Goal: Information Seeking & Learning: Learn about a topic

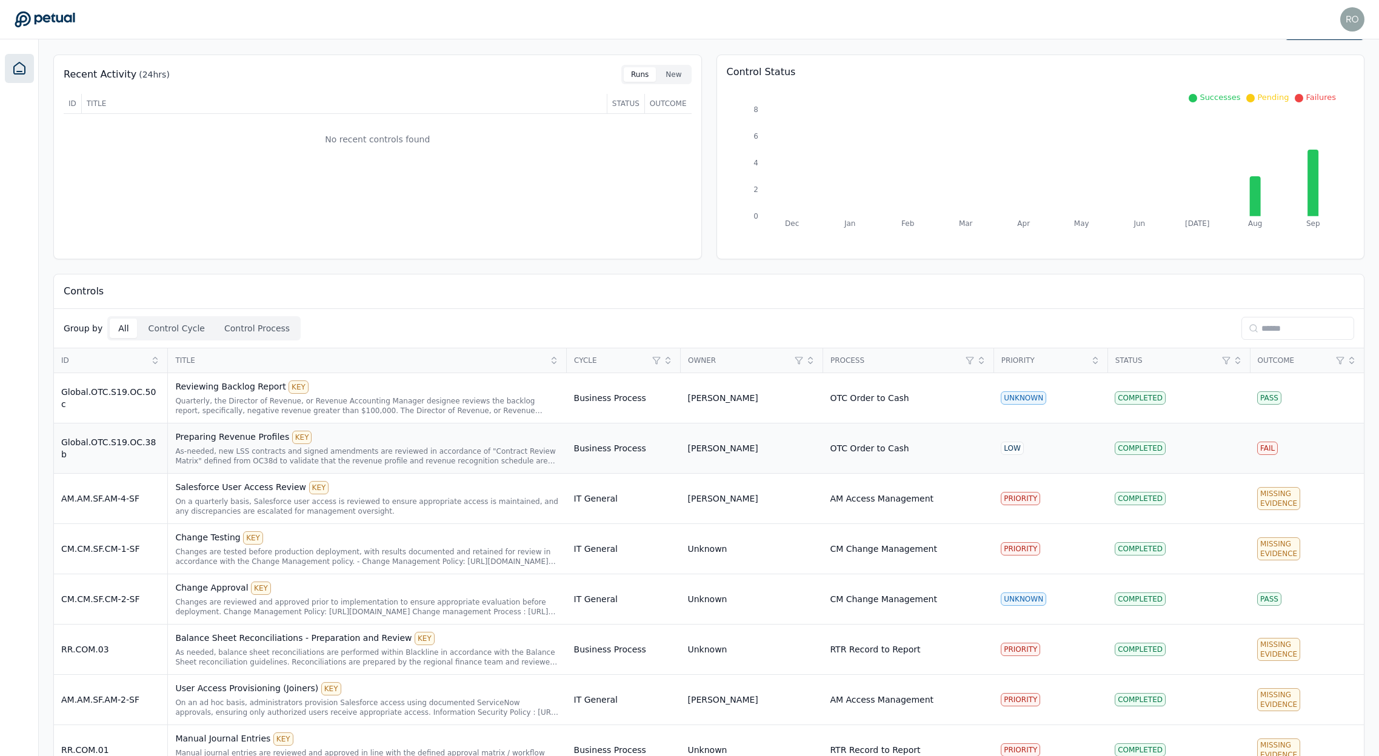
scroll to position [71, 0]
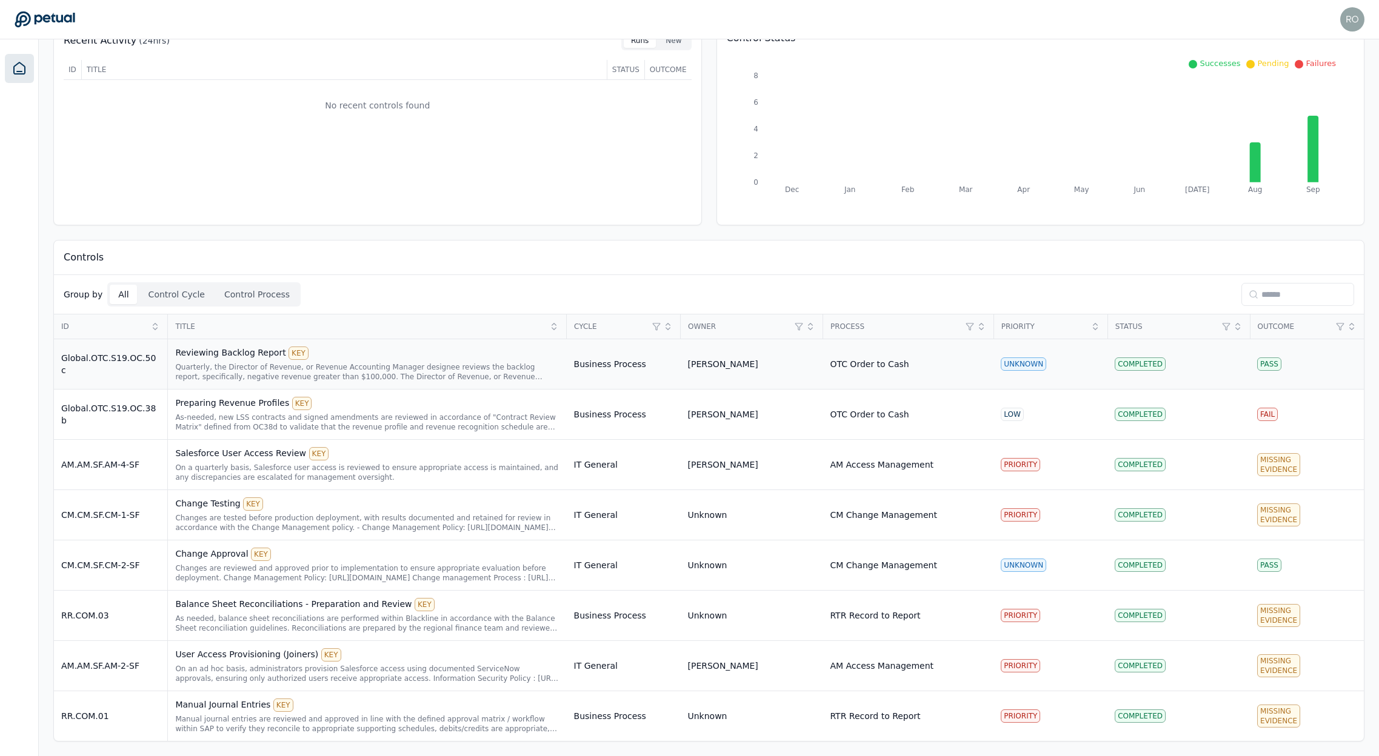
click at [228, 352] on div "Reviewing Backlog Report KEY" at bounding box center [367, 353] width 384 height 13
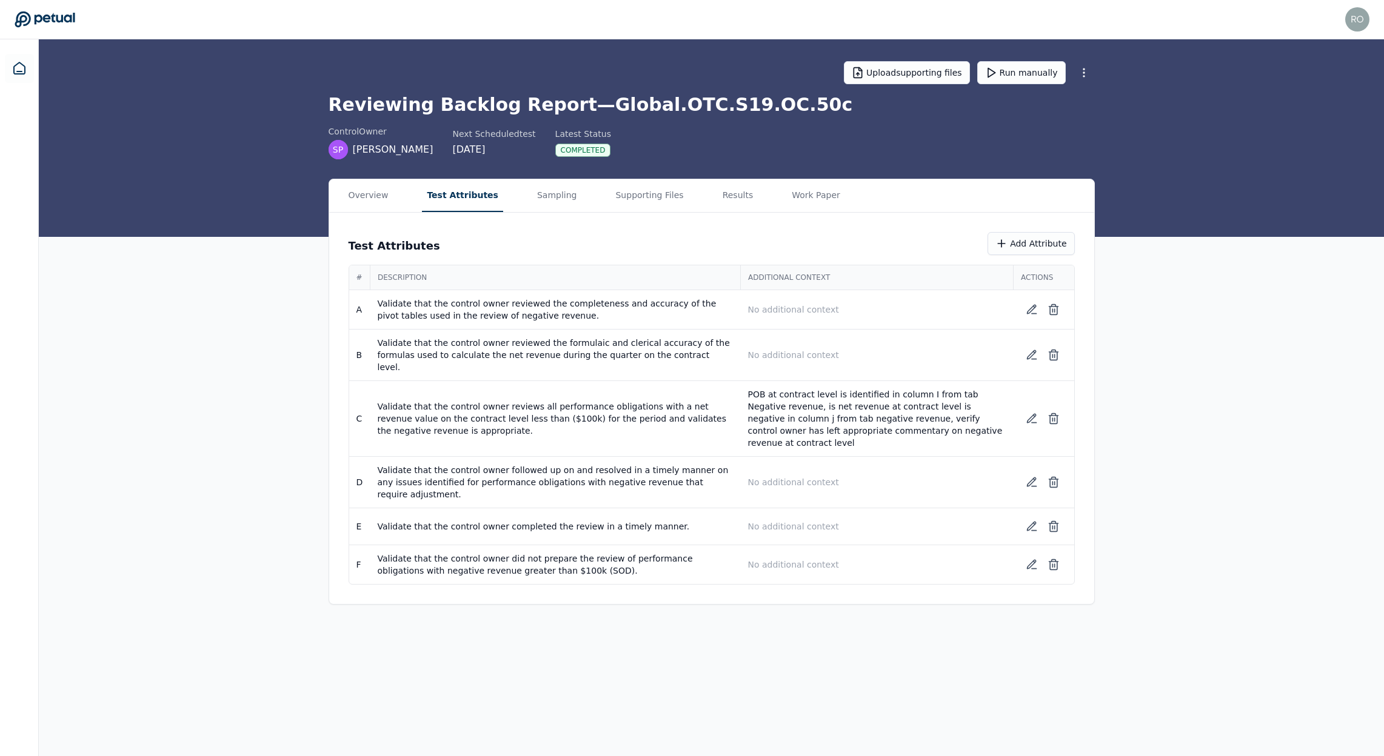
click at [462, 199] on button "Test Attributes" at bounding box center [462, 195] width 81 height 33
click at [640, 198] on button "Supporting Files" at bounding box center [649, 195] width 78 height 33
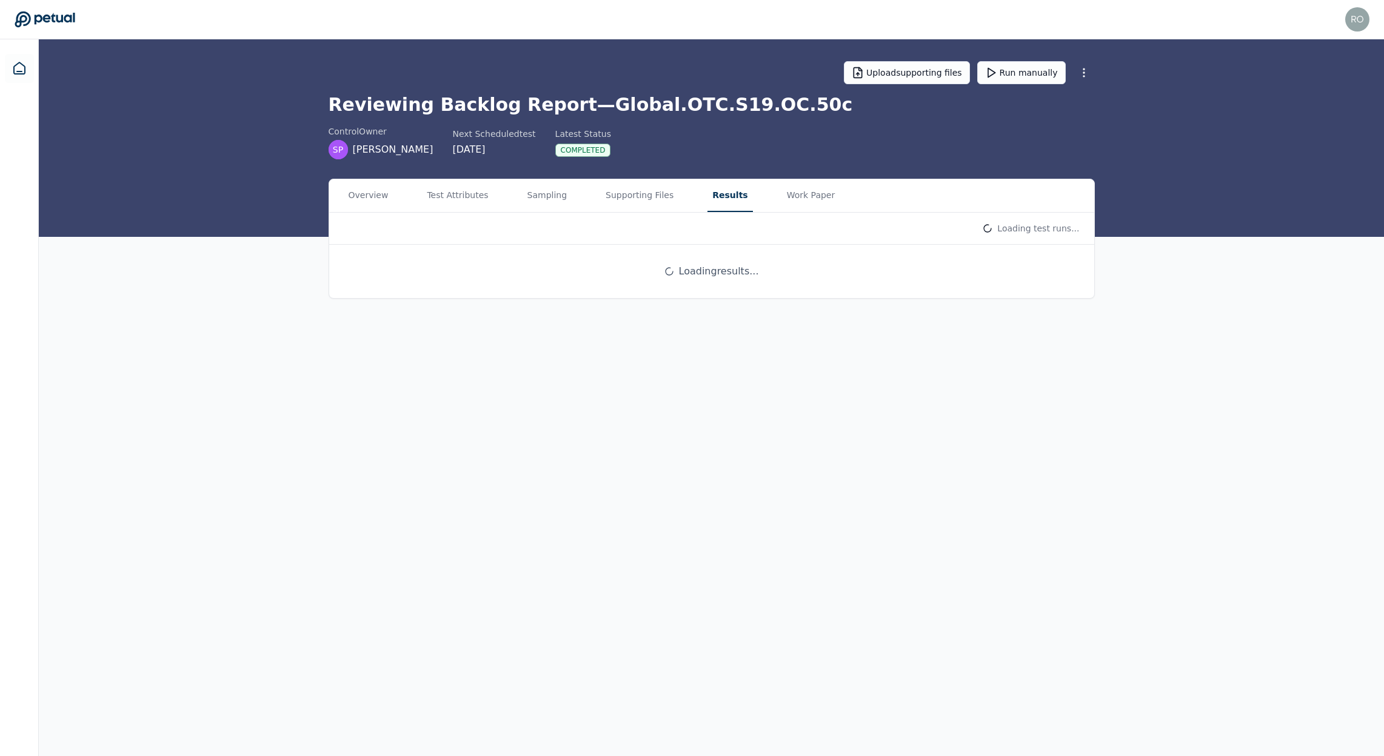
click at [707, 193] on button "Results" at bounding box center [729, 195] width 45 height 33
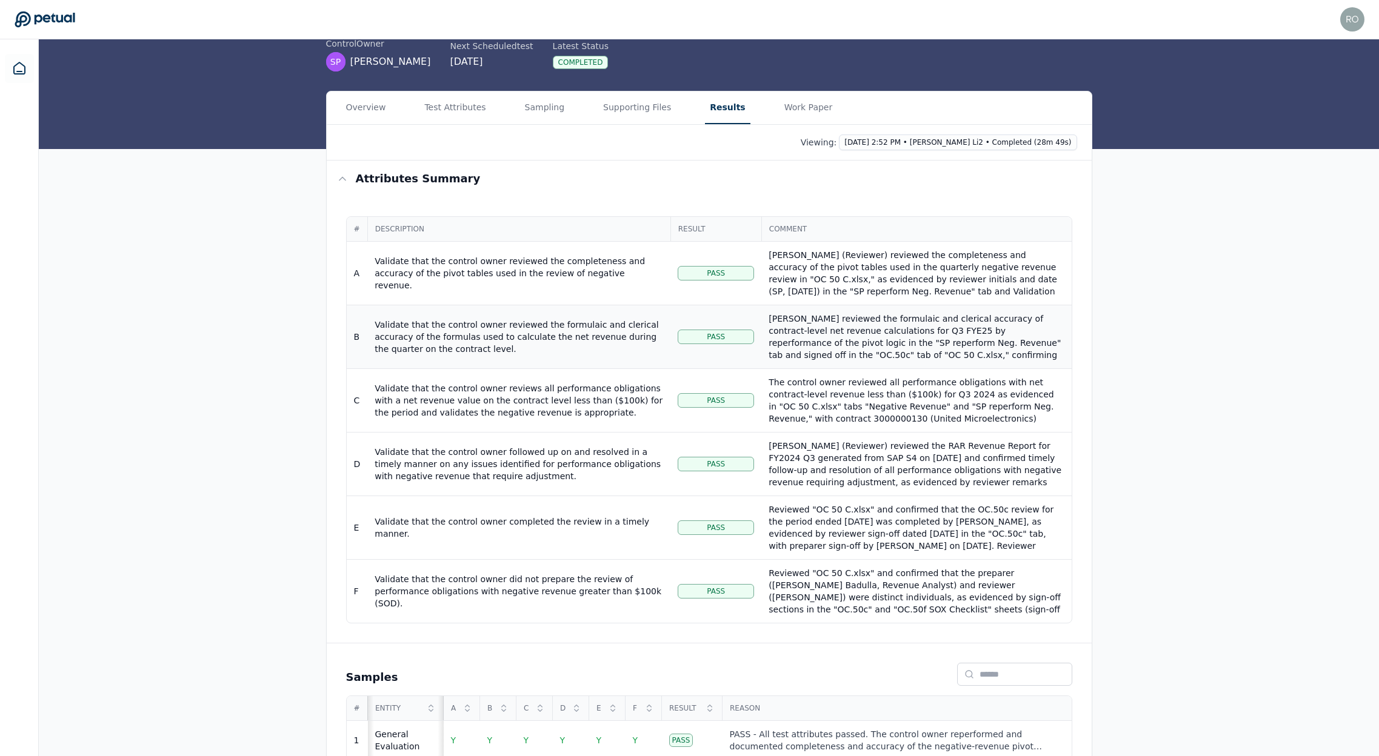
scroll to position [112, 0]
